Goal: Information Seeking & Learning: Learn about a topic

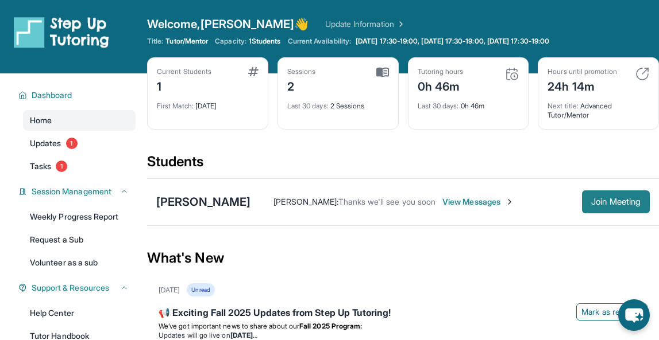
click at [606, 199] on span "Join Meeting" at bounding box center [615, 202] width 49 height 7
click at [591, 203] on span "Join Meeting" at bounding box center [615, 202] width 49 height 7
click at [591, 199] on span "Join Meeting" at bounding box center [615, 202] width 49 height 7
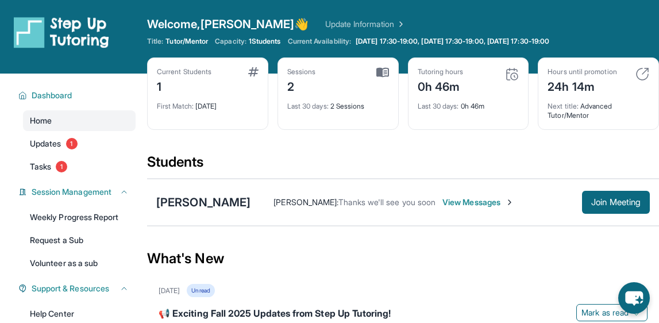
click at [235, 158] on div "Students" at bounding box center [403, 165] width 512 height 25
click at [76, 164] on link "Tasks 1" at bounding box center [79, 166] width 113 height 21
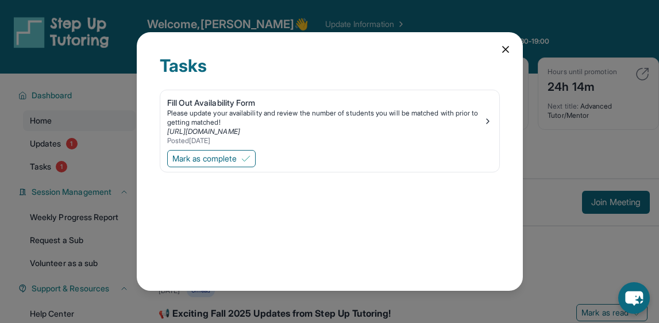
click at [242, 9] on div "Tasks Fill Out Availability Form Please update your availability and review the…" at bounding box center [329, 161] width 659 height 323
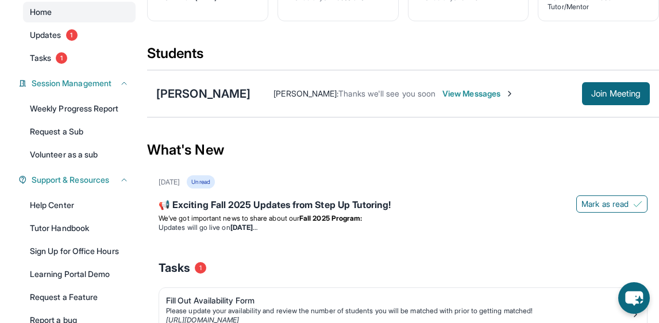
scroll to position [106, 0]
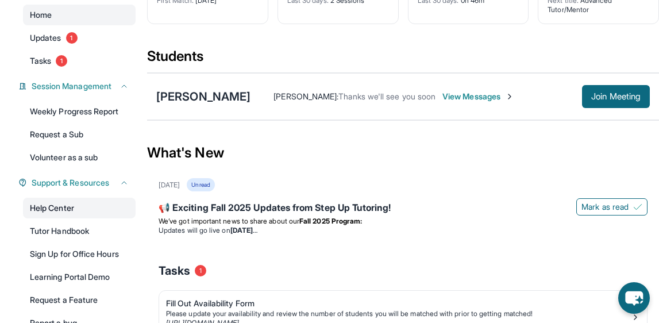
drag, startPoint x: 79, startPoint y: 207, endPoint x: 86, endPoint y: 210, distance: 7.5
click at [86, 210] on link "Help Center" at bounding box center [79, 208] width 113 height 21
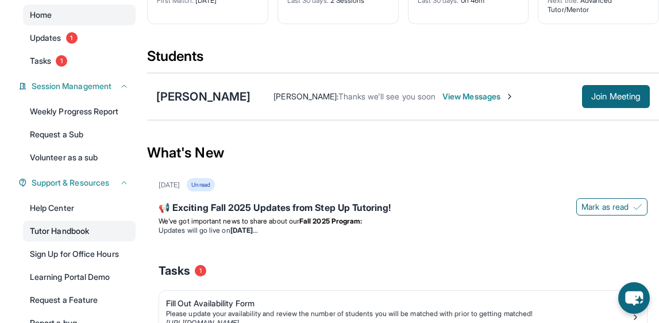
click at [66, 237] on link "Tutor Handbook" at bounding box center [79, 230] width 113 height 21
click at [273, 93] on span "[PERSON_NAME] :" at bounding box center [305, 96] width 65 height 10
click at [200, 91] on div "[PERSON_NAME]" at bounding box center [203, 96] width 94 height 16
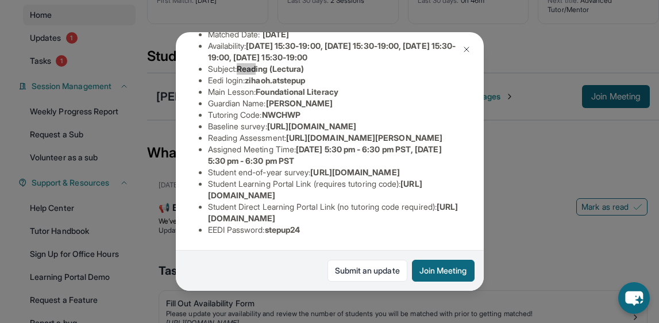
scroll to position [73, 1]
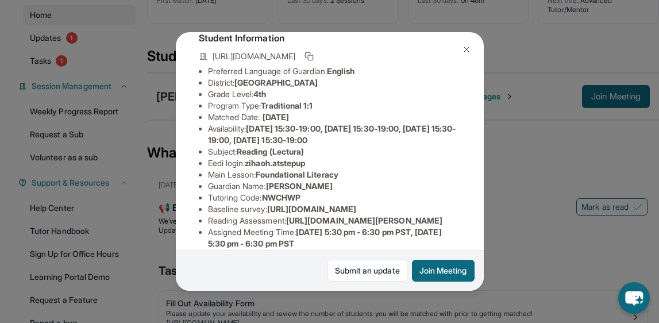
click at [320, 157] on li "Subject : Reading (Lectura)" at bounding box center [334, 151] width 253 height 11
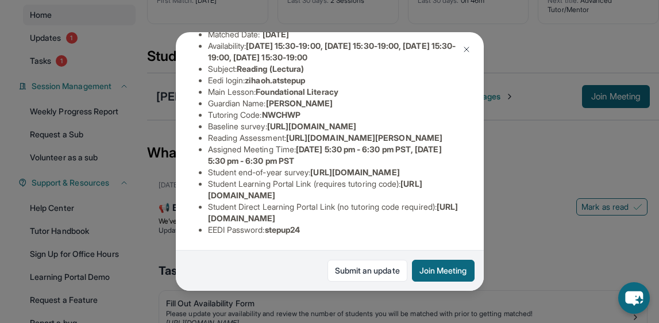
scroll to position [257, 0]
click at [503, 198] on div "[PERSON_NAME] Guardian: [PERSON_NAME] Student Information [URL][DOMAIN_NAME] Pr…" at bounding box center [329, 161] width 659 height 323
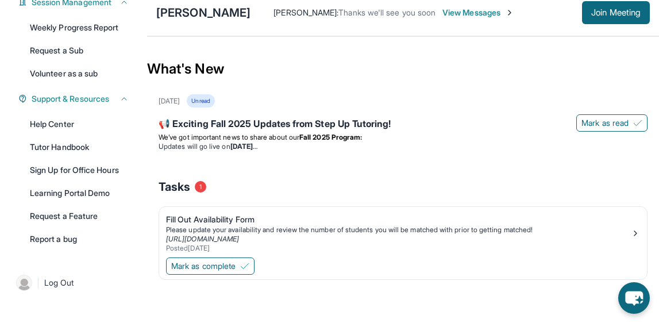
scroll to position [187, 0]
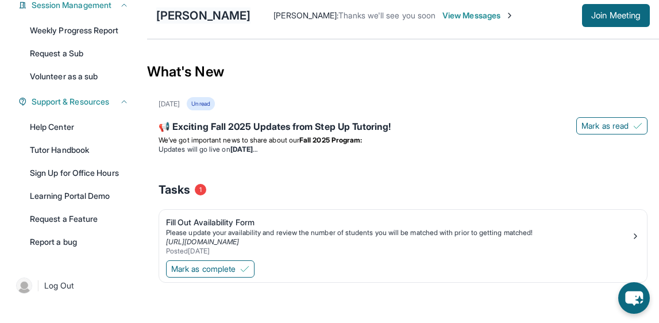
click at [189, 17] on div "[PERSON_NAME]" at bounding box center [203, 15] width 94 height 16
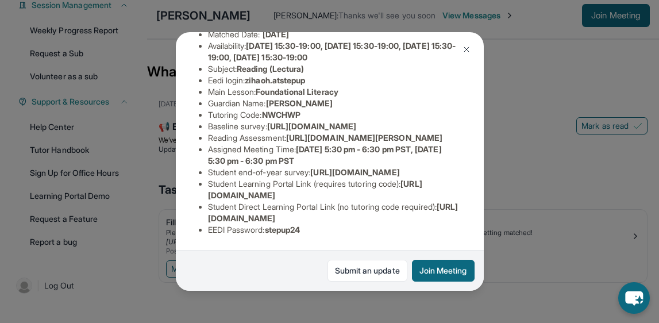
scroll to position [250, 0]
